Goal: Task Accomplishment & Management: Use online tool/utility

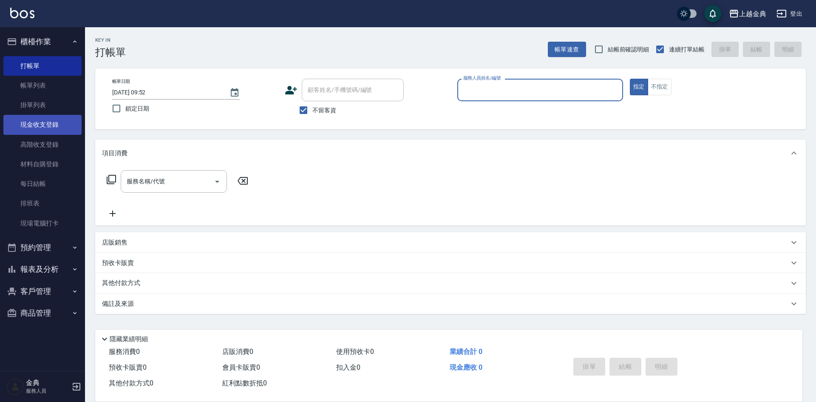
click at [57, 127] on link "現金收支登錄" at bounding box center [42, 125] width 78 height 20
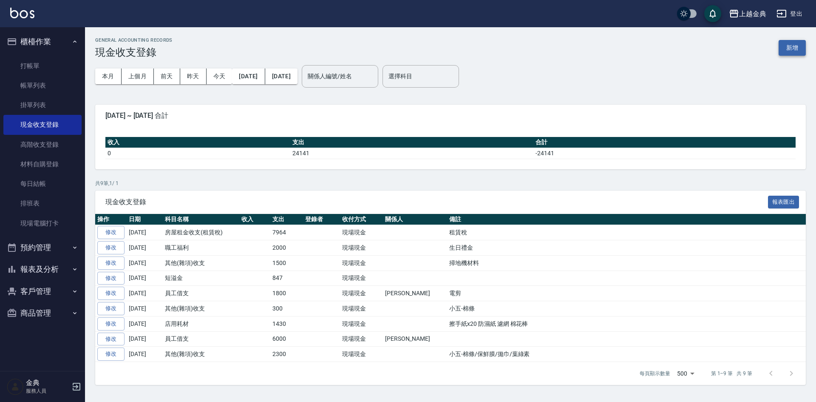
click at [791, 51] on button "新增" at bounding box center [792, 48] width 27 height 16
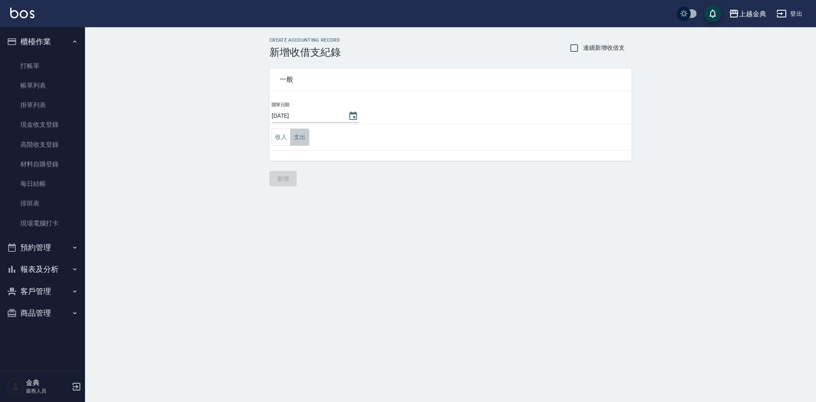
click at [304, 134] on button "支出" at bounding box center [299, 136] width 19 height 17
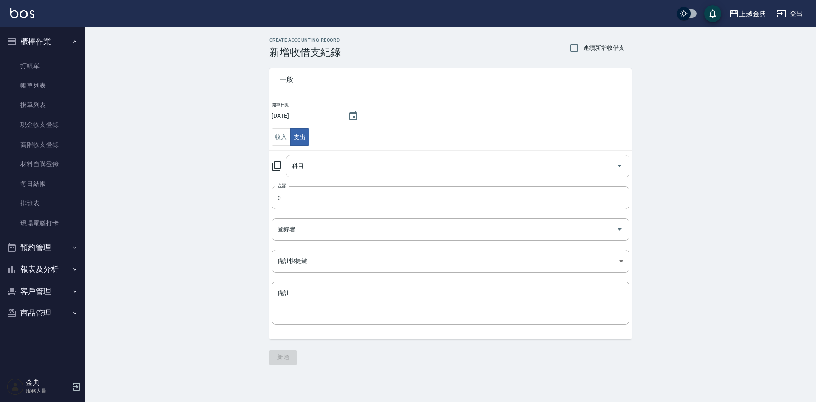
click at [332, 177] on div "科目" at bounding box center [457, 166] width 343 height 23
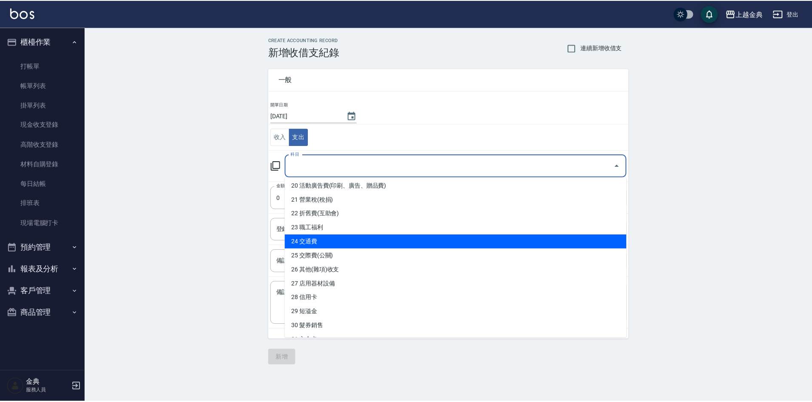
scroll to position [298, 0]
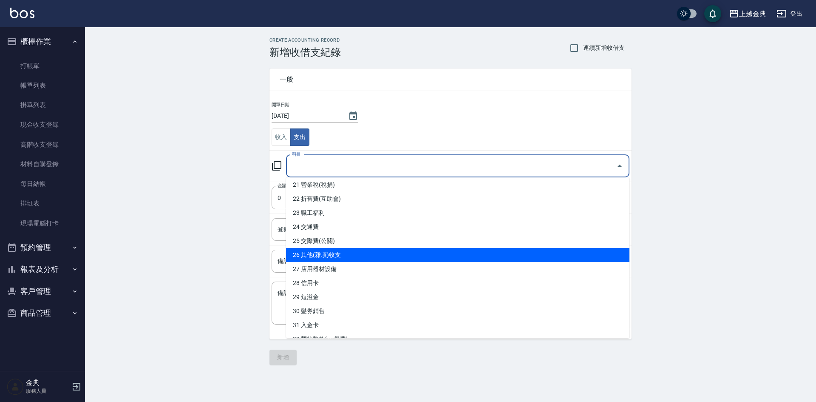
click at [354, 254] on li "26 其他(雜項)收支" at bounding box center [457, 255] width 343 height 14
type input "26 其他(雜項)收支"
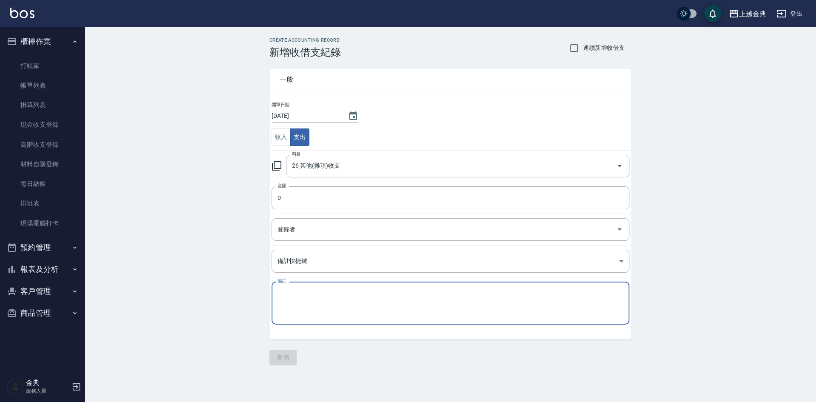
click at [323, 308] on textarea "備註" at bounding box center [451, 303] width 346 height 29
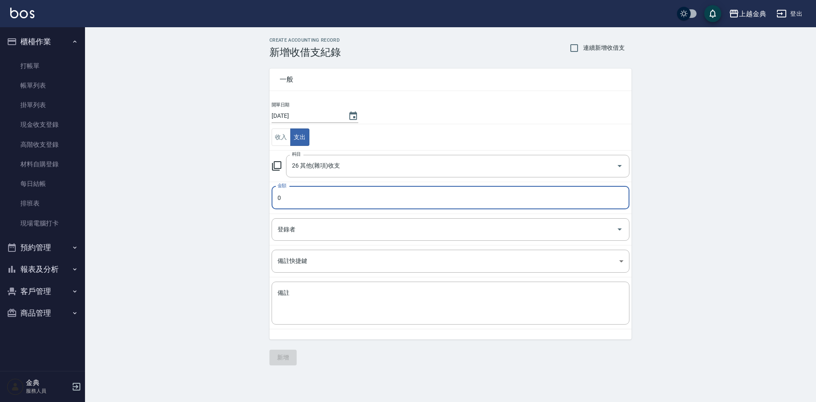
click at [320, 206] on input "0" at bounding box center [451, 197] width 358 height 23
type input "330"
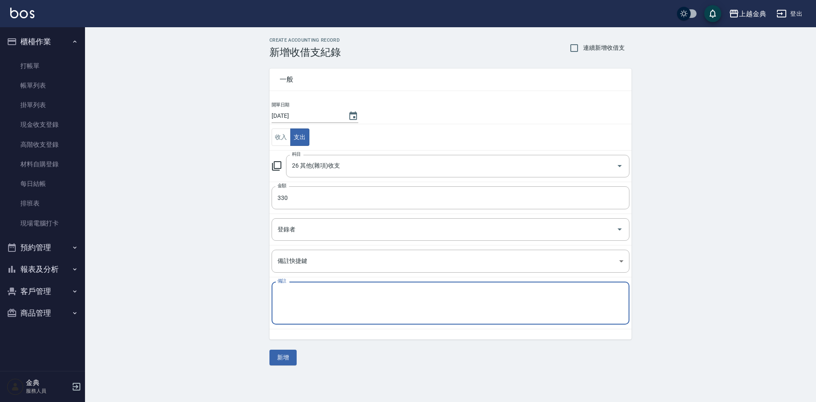
click at [362, 292] on textarea "備註" at bounding box center [451, 303] width 346 height 29
type textarea "g"
type textarea "h"
type textarea "水果 拜拜"
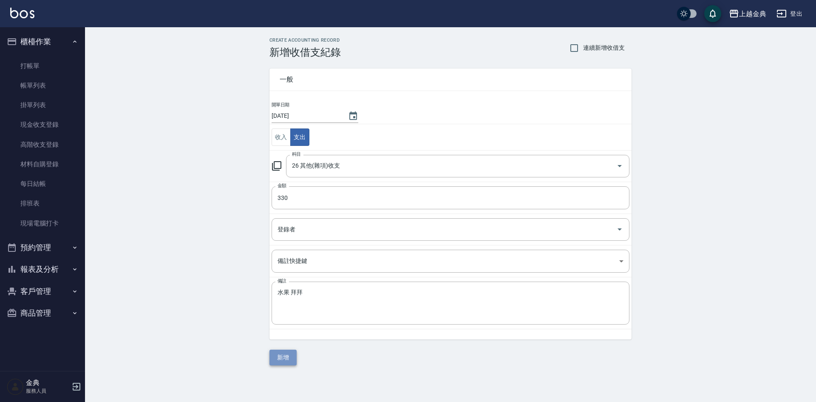
click at [274, 353] on button "新增" at bounding box center [282, 357] width 27 height 16
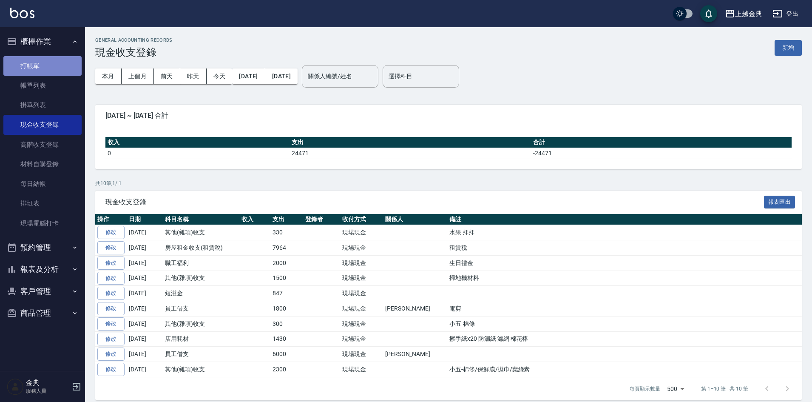
click at [59, 71] on link "打帳單" at bounding box center [42, 66] width 78 height 20
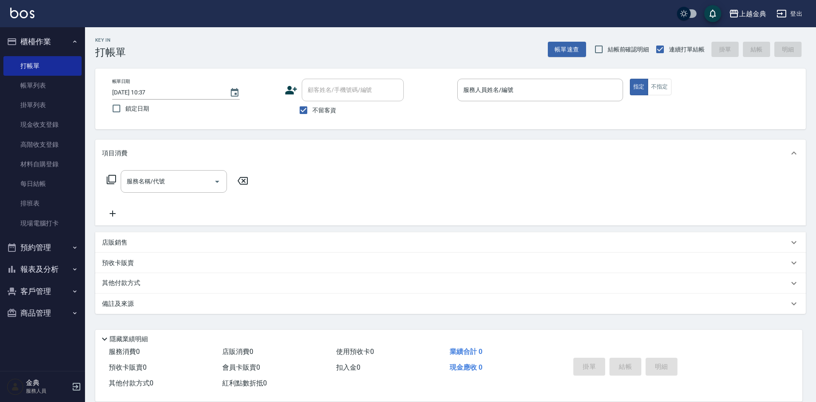
click at [328, 108] on span "不留客資" at bounding box center [324, 110] width 24 height 9
click at [312, 108] on input "不留客資" at bounding box center [304, 110] width 18 height 18
checkbox input "false"
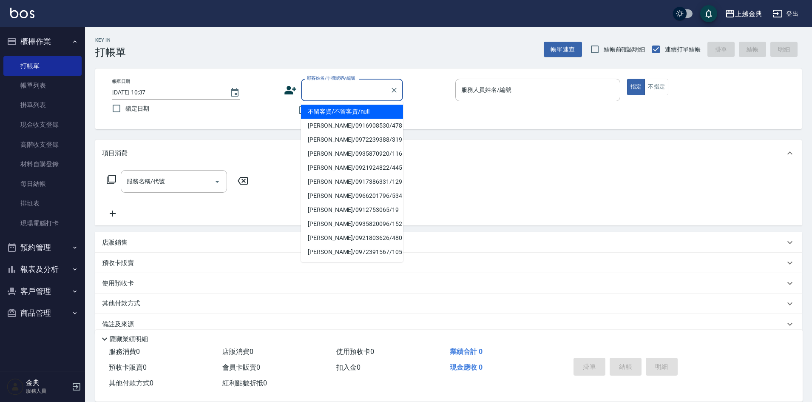
click at [330, 95] on input "顧客姓名/手機號碼/編號" at bounding box center [346, 89] width 82 height 15
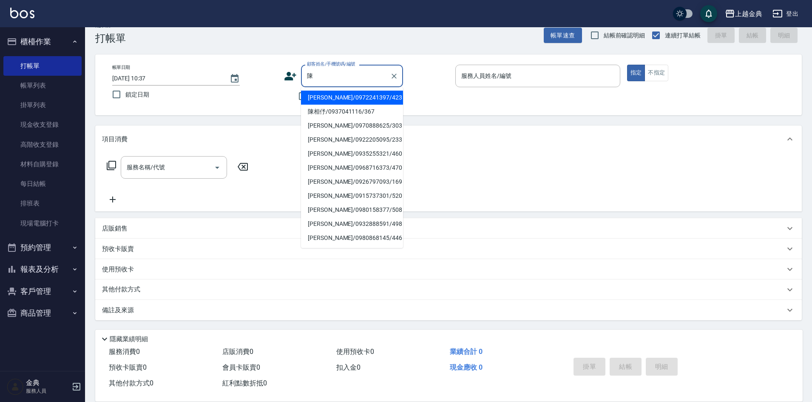
type input "陳"
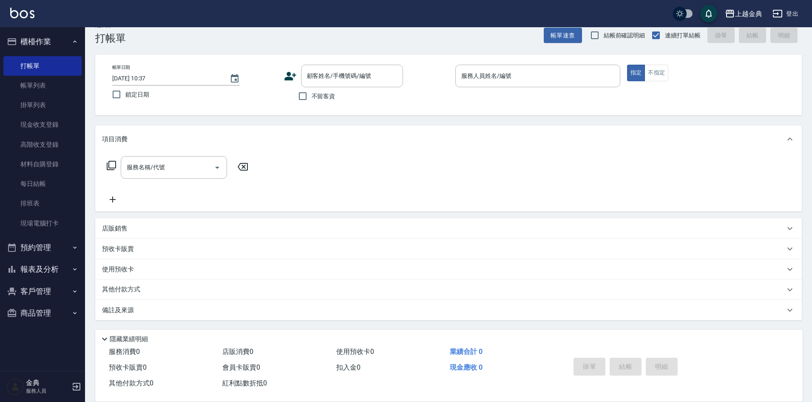
click at [460, 101] on div "帳單日期 [DATE] 10:37 鎖定日期 顧客姓名/手機號碼/編號 顧客姓名/手機號碼/編號 不留客資 服務人員姓名/編號 服務人員姓名/編號 指定 不指定" at bounding box center [448, 85] width 686 height 40
click at [383, 80] on input "顧客姓名/手機號碼/編號" at bounding box center [346, 75] width 82 height 15
type input "0980158377"
click at [391, 76] on icon "Clear" at bounding box center [394, 76] width 9 height 9
click at [410, 81] on div "顧客姓名/手機號碼/編號 顧客姓名/手機號碼/編號" at bounding box center [366, 76] width 165 height 23
